Goal: Transaction & Acquisition: Purchase product/service

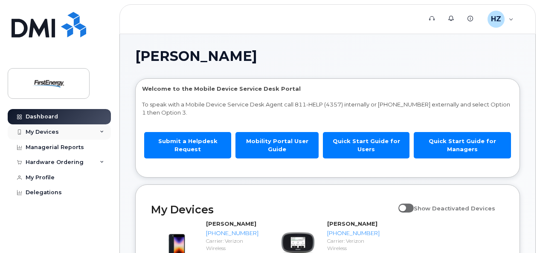
click at [67, 131] on div "My Devices" at bounding box center [59, 132] width 103 height 15
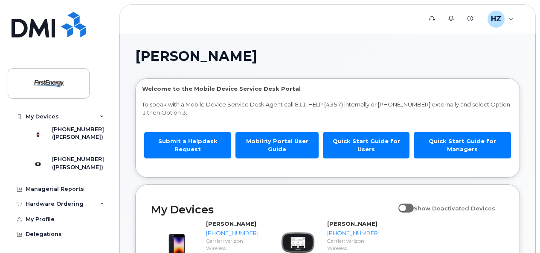
scroll to position [42, 0]
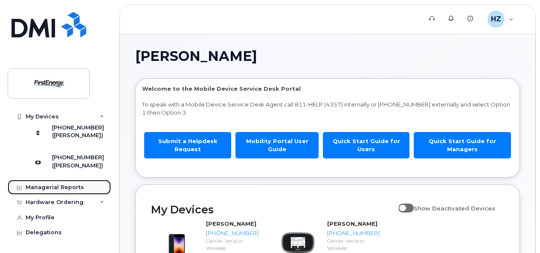
click at [57, 186] on div "Managerial Reports" at bounding box center [55, 187] width 58 height 7
click at [35, 187] on div "Managerial Reports" at bounding box center [55, 187] width 58 height 7
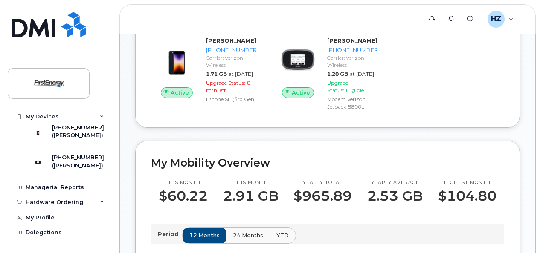
scroll to position [141, 0]
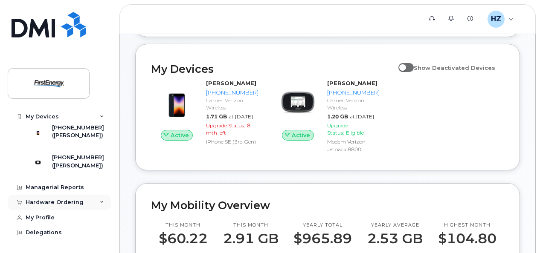
click at [75, 202] on div "Hardware Ordering" at bounding box center [55, 202] width 58 height 7
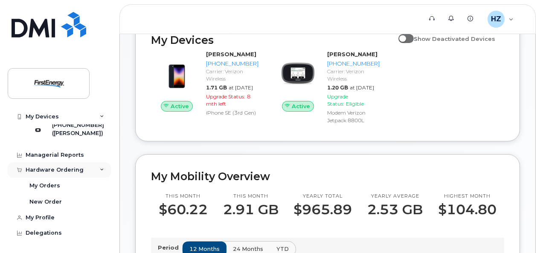
scroll to position [183, 0]
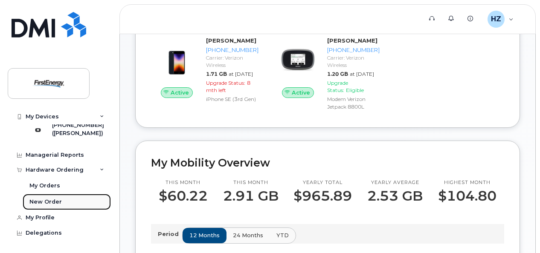
click at [46, 200] on div "New Order" at bounding box center [45, 202] width 32 height 8
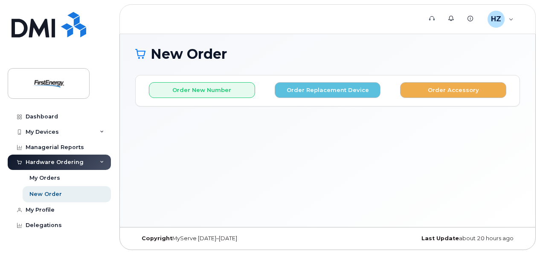
scroll to position [4, 0]
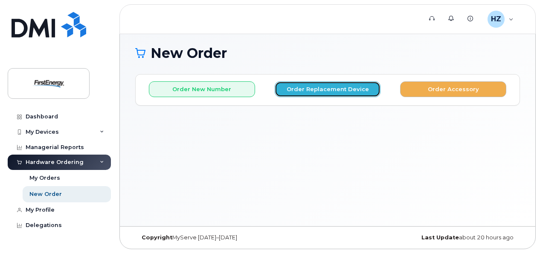
click at [313, 87] on button "Order Replacement Device" at bounding box center [328, 89] width 106 height 16
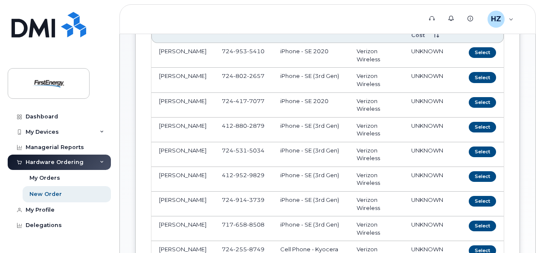
scroll to position [179, 0]
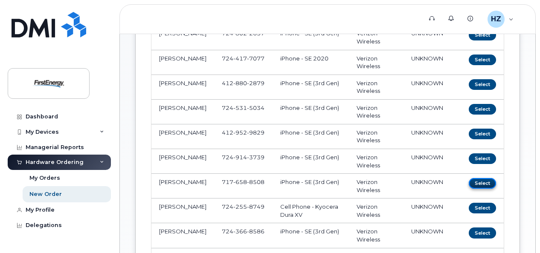
click at [481, 183] on button "Select" at bounding box center [482, 183] width 27 height 11
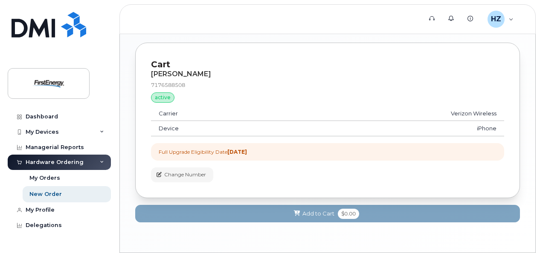
scroll to position [468, 0]
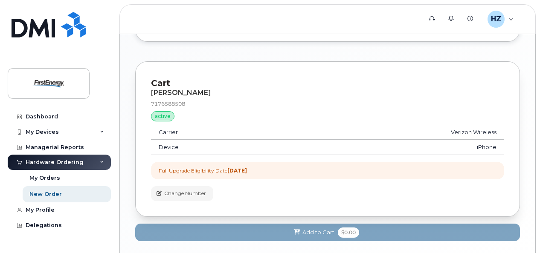
click at [173, 89] on div "[PERSON_NAME]" at bounding box center [327, 93] width 353 height 8
click at [154, 80] on p "Cart" at bounding box center [327, 83] width 353 height 12
click at [159, 111] on div "active" at bounding box center [162, 116] width 23 height 10
click at [225, 125] on td "Carrier" at bounding box center [216, 132] width 130 height 15
click at [166, 133] on td "Carrier" at bounding box center [216, 132] width 130 height 15
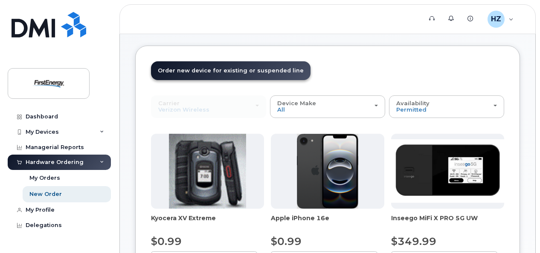
scroll to position [128, 0]
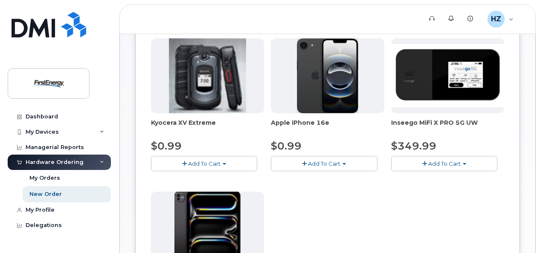
click at [322, 164] on span "Add To Cart" at bounding box center [324, 163] width 32 height 7
click at [311, 179] on link "$0.99 - 2 Year Upgrade" at bounding box center [314, 179] width 82 height 11
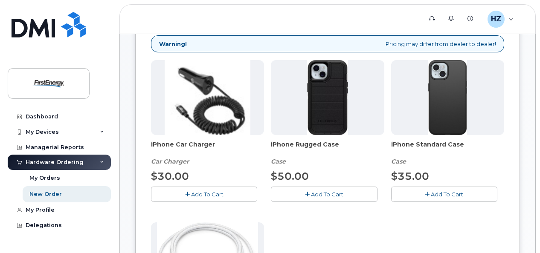
scroll to position [139, 0]
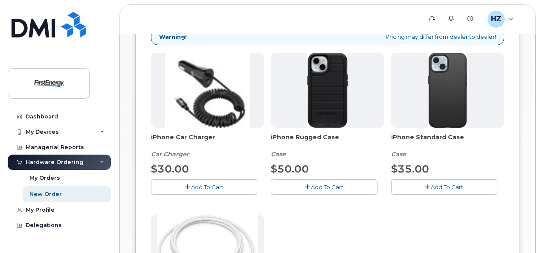
click at [324, 184] on span "Add To Cart" at bounding box center [327, 187] width 32 height 7
click at [198, 185] on span "Add To Cart" at bounding box center [207, 187] width 32 height 7
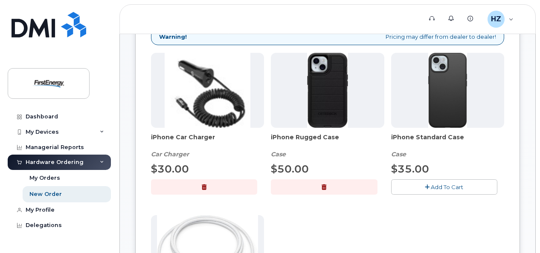
click at [175, 182] on button "button" at bounding box center [204, 187] width 106 height 15
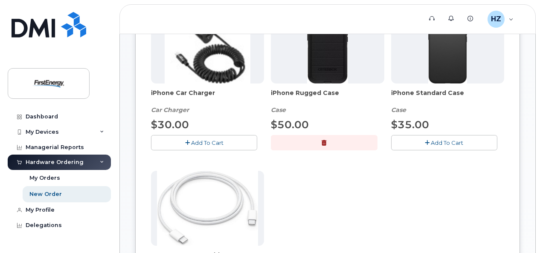
scroll to position [182, 0]
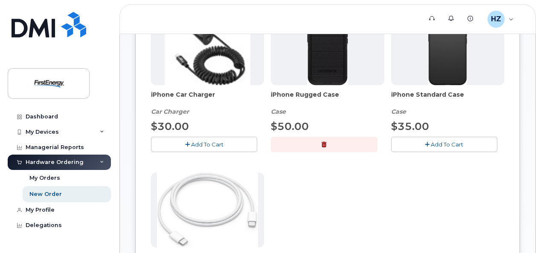
click at [201, 142] on span "Add To Cart" at bounding box center [207, 144] width 32 height 7
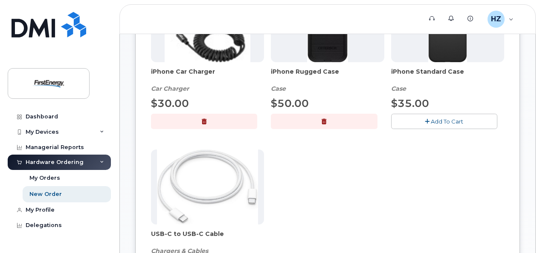
scroll to position [267, 0]
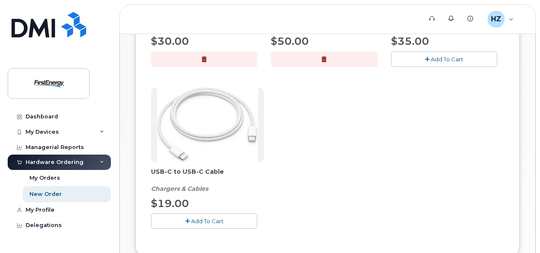
click at [208, 223] on button "Add To Cart" at bounding box center [204, 221] width 106 height 15
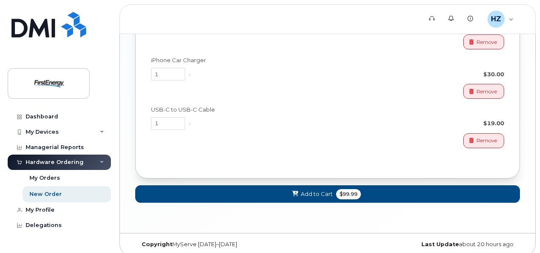
scroll to position [835, 0]
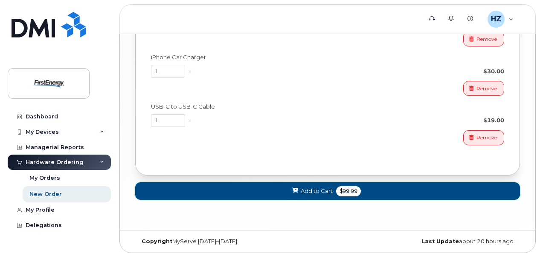
click at [310, 189] on span "Add to Cart" at bounding box center [317, 191] width 32 height 8
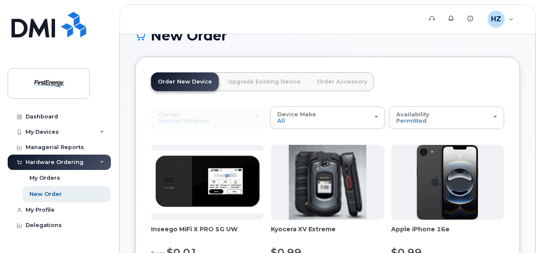
scroll to position [351, 0]
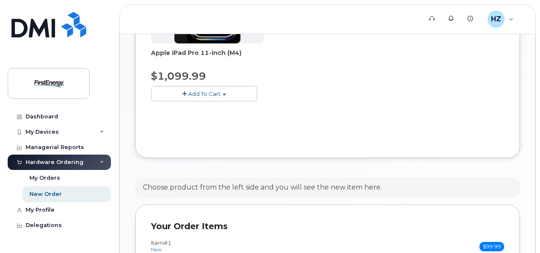
drag, startPoint x: 540, startPoint y: 128, endPoint x: 539, endPoint y: 138, distance: 10.7
click at [539, 138] on body "Support Alerts Knowledge Base HZ Houston, Zachary L Employee English Français S…" at bounding box center [270, 39] width 540 height 780
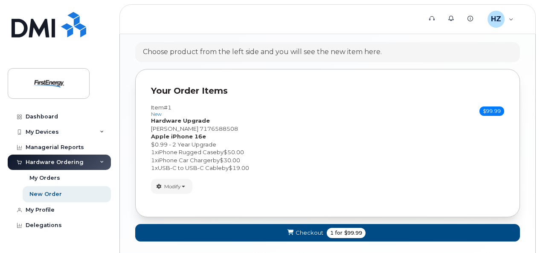
scroll to position [524, 0]
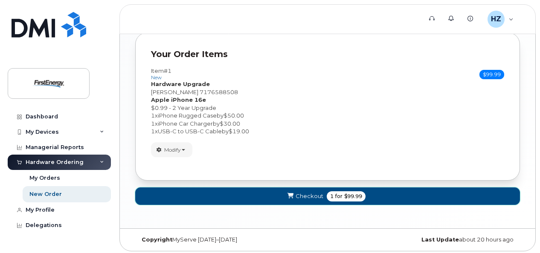
click at [312, 196] on span "Checkout" at bounding box center [310, 196] width 28 height 8
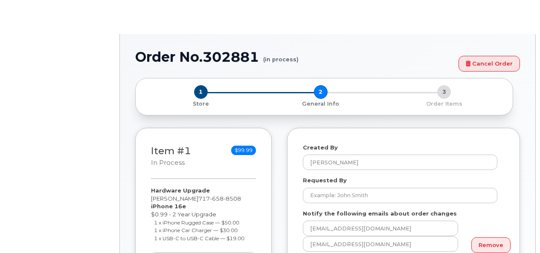
select select
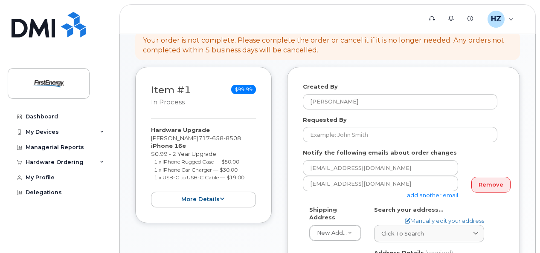
scroll to position [98, 0]
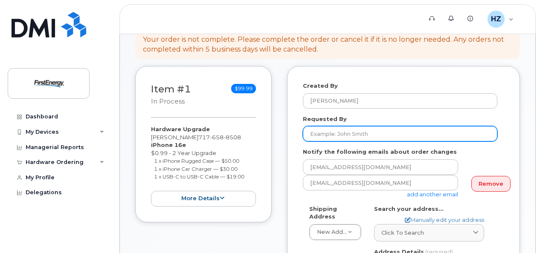
click at [352, 133] on input "Requested By" at bounding box center [400, 133] width 194 height 15
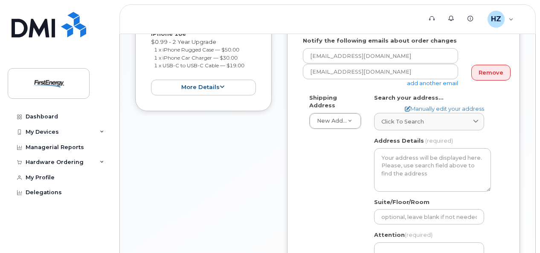
scroll to position [210, 0]
type input "Nathan Lasah"
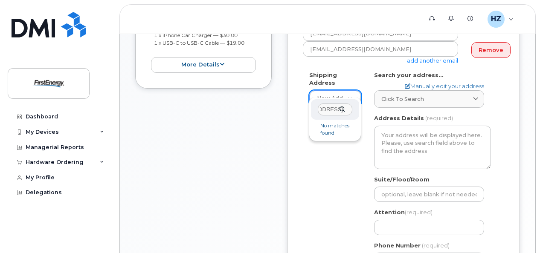
scroll to position [0, 44]
type input "303 McCllellandtown Road"
click at [342, 108] on div "303 McCllellandtown Road" at bounding box center [335, 109] width 48 height 21
click at [341, 108] on div "303 McCllellandtown Road" at bounding box center [335, 109] width 48 height 21
drag, startPoint x: 346, startPoint y: 107, endPoint x: 250, endPoint y: 95, distance: 97.1
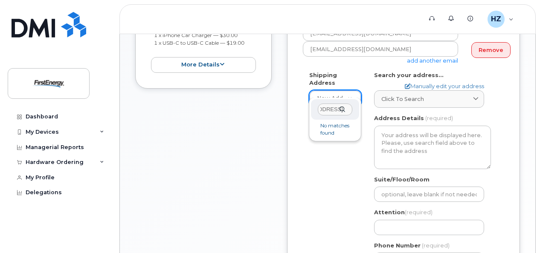
click at [253, 96] on body "Support Alerts Knowledge Base HZ Houston, Zachary L Employee English Français S…" at bounding box center [270, 68] width 540 height 600
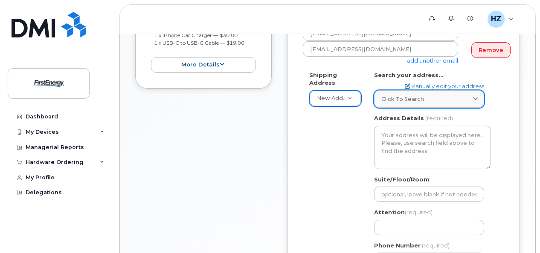
click at [476, 96] on icon at bounding box center [476, 99] width 6 height 6
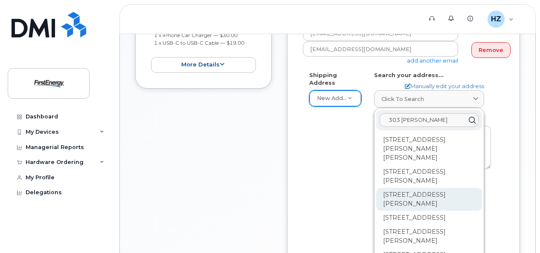
scroll to position [43, 0]
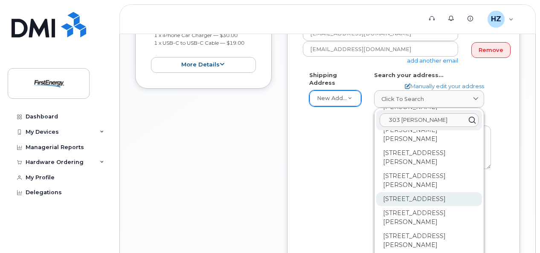
type input "303 McClellan"
click at [418, 206] on div "303 McClellandtown Rd Uniontown PA 15401-5046" at bounding box center [429, 199] width 106 height 14
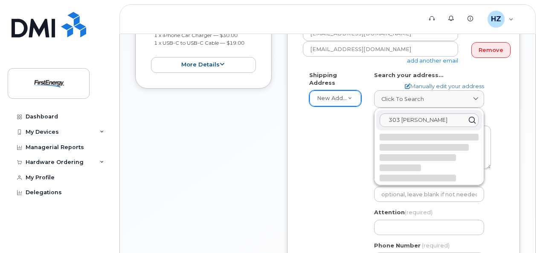
scroll to position [0, 0]
select select
type textarea "303 Mcclellandtown Rd UNIONTOWN PA 15401-5046 UNITED STATES"
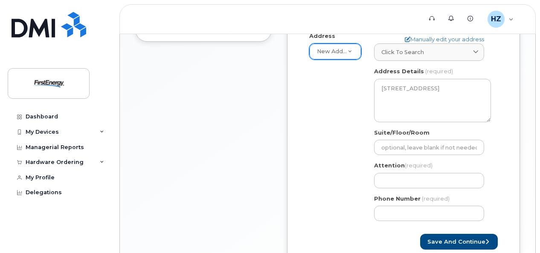
scroll to position [280, 0]
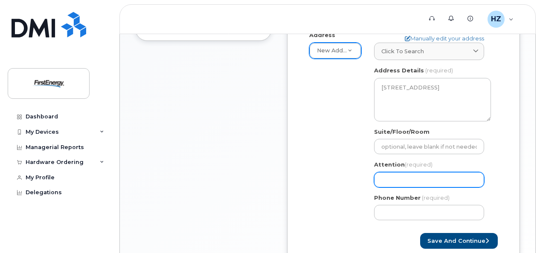
click at [416, 178] on input "Attention (required)" at bounding box center [429, 179] width 110 height 15
select select
type input "N"
select select
type input "Na"
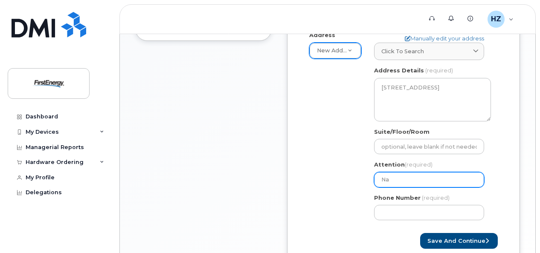
select select
type input "Nat"
select select
type input "Nath"
select select
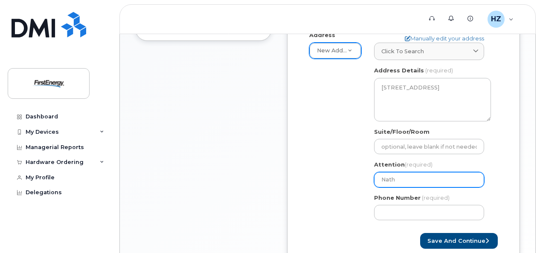
type input "Natha"
select select
type input "Nathan"
select select
type input "Nathan L"
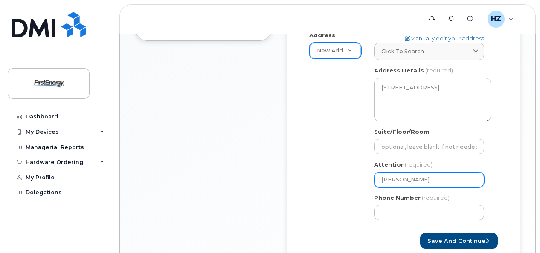
select select
type input "Nathan La"
select select
type input "Nathan Las"
select select
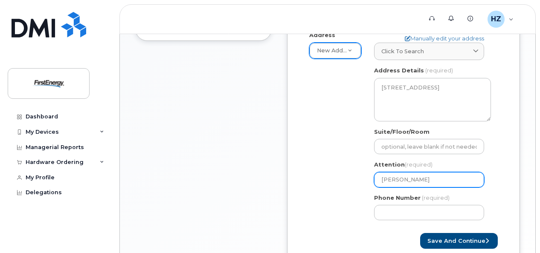
type input "Nathan Lash"
click at [506, 180] on div "Created By Houston, Zachary L Requested By Nathan Lasah Notify the following em…" at bounding box center [403, 74] width 233 height 380
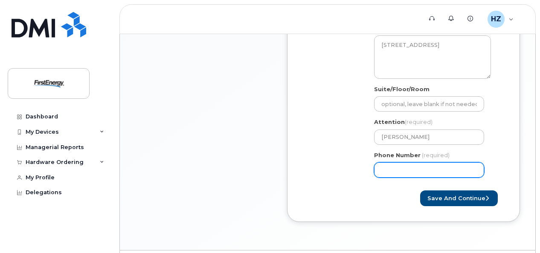
click at [393, 171] on input "Phone Number" at bounding box center [429, 169] width 110 height 15
type input "717"
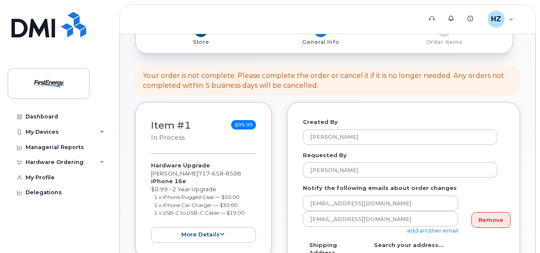
scroll to position [60, 0]
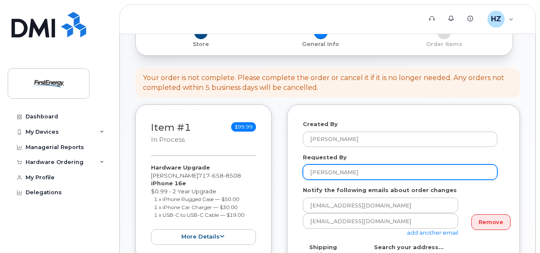
click at [361, 172] on input "Nathan Lasah" at bounding box center [400, 172] width 194 height 15
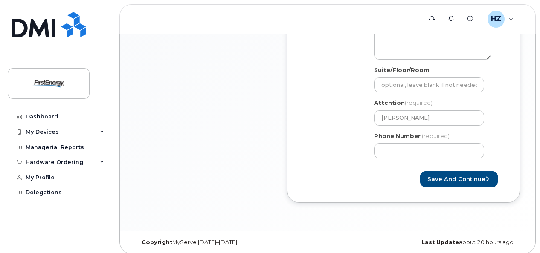
scroll to position [345, 0]
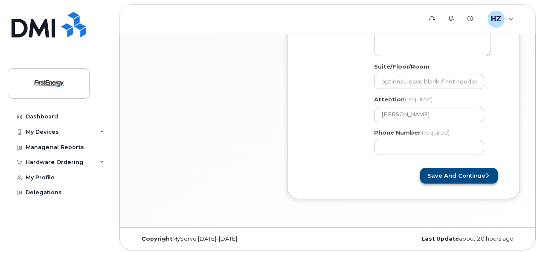
type input "Nathan Lash"
click at [456, 172] on button "Save and Continue" at bounding box center [459, 176] width 78 height 16
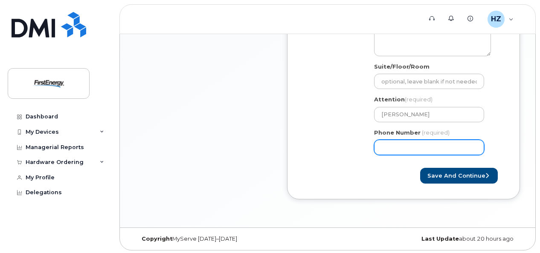
click at [445, 145] on input "Phone Number" at bounding box center [429, 147] width 110 height 15
click at [396, 189] on div "Created By Houston, Zachary L Requested By Nathan Lash Notify the following ema…" at bounding box center [403, 9] width 233 height 380
click at [407, 145] on input "Phone Number" at bounding box center [429, 147] width 110 height 15
select select
type input "7176588508"
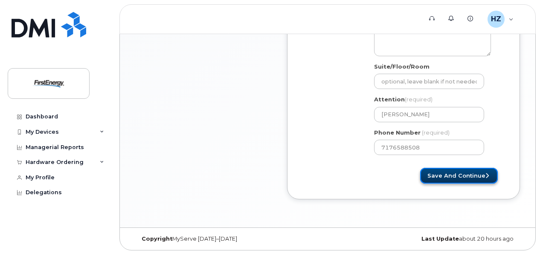
click at [464, 174] on button "Save and Continue" at bounding box center [459, 176] width 78 height 16
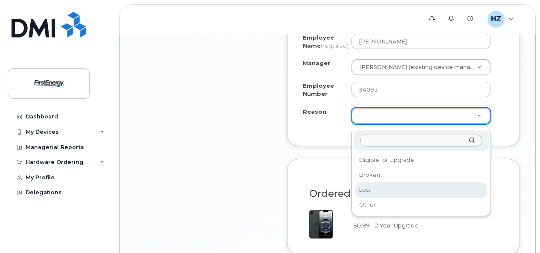
scroll to position [598, 0]
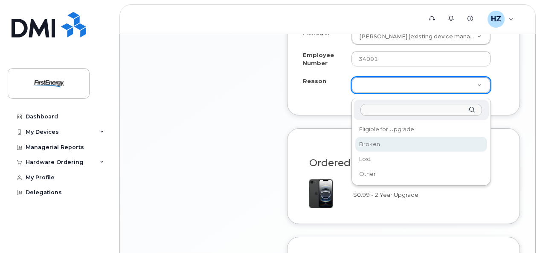
select select "broken"
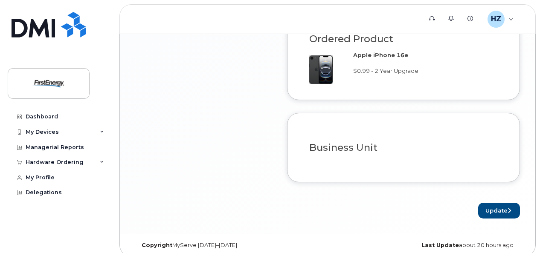
scroll to position [769, 0]
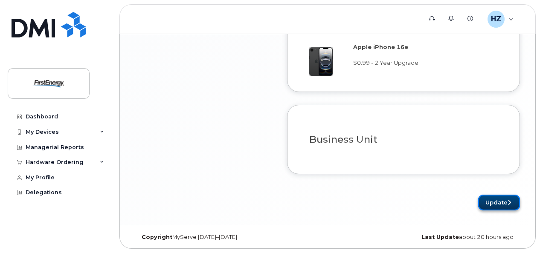
click at [497, 204] on button "Update" at bounding box center [499, 203] width 42 height 16
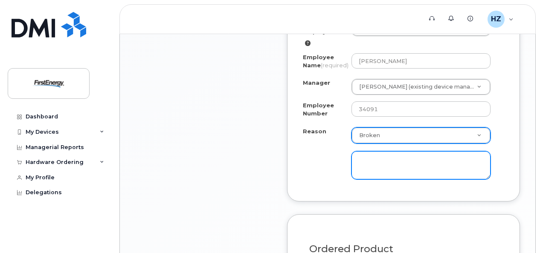
scroll to position [548, 0]
click at [447, 163] on textarea at bounding box center [420, 165] width 139 height 28
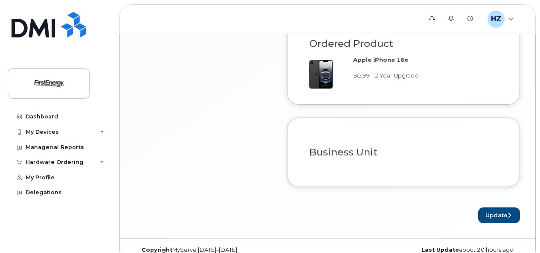
scroll to position [769, 0]
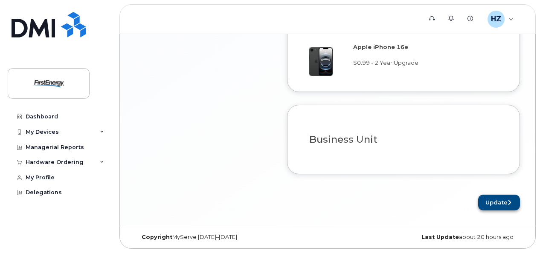
type textarea "Screen is broken; phone is old/past due for upgrade."
click at [497, 203] on button "Update" at bounding box center [499, 203] width 42 height 16
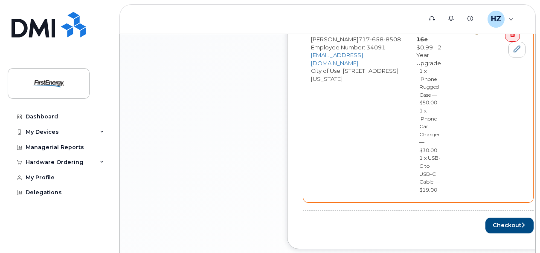
scroll to position [456, 0]
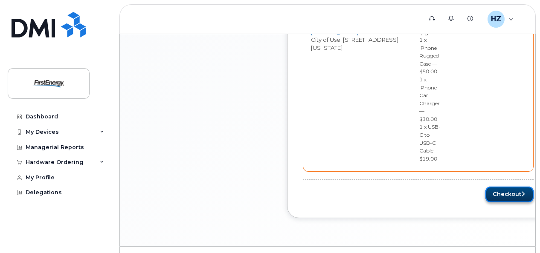
click at [487, 191] on button "Checkout" at bounding box center [509, 195] width 48 height 16
